Goal: Information Seeking & Learning: Learn about a topic

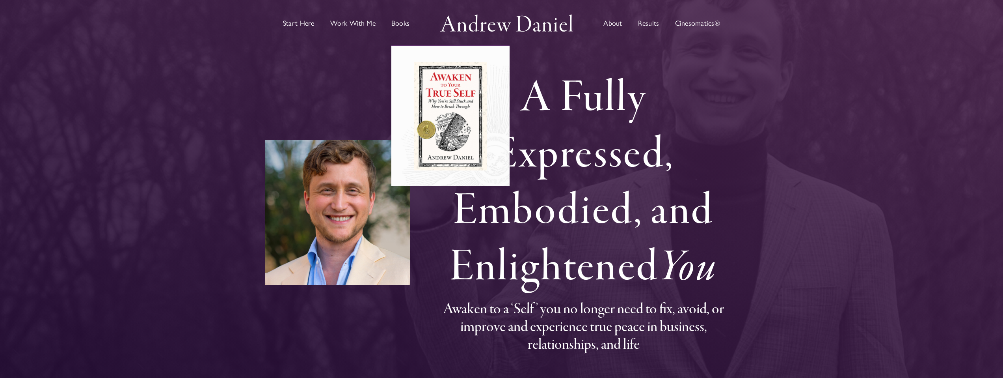
click at [432, 97] on img "Main Menu" at bounding box center [450, 116] width 72 height 108
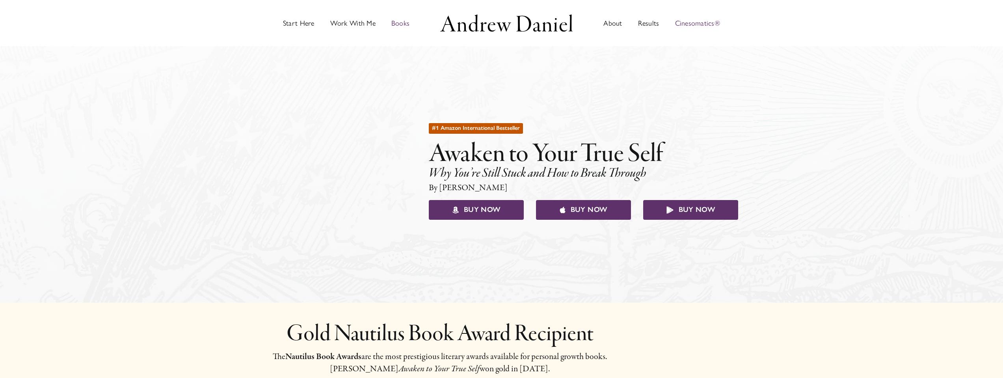
click at [699, 22] on span "Cinesomatics®" at bounding box center [697, 23] width 45 height 7
